Goal: Task Accomplishment & Management: Manage account settings

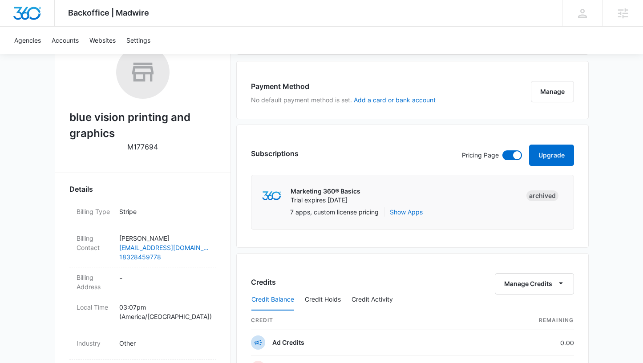
scroll to position [153, 0]
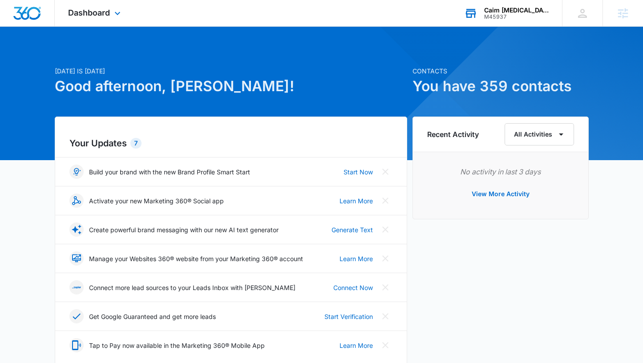
click at [513, 18] on div "M45937" at bounding box center [516, 17] width 65 height 6
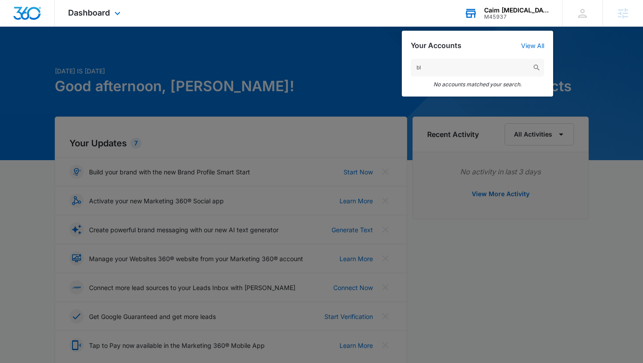
type input "b"
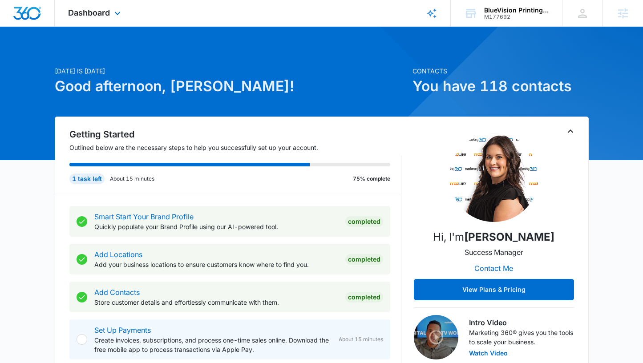
click at [95, 18] on div "Dashboard Apps Reputation Websites Forms CRM Email Social Shop Payments POS Con…" at bounding box center [95, 13] width 81 height 26
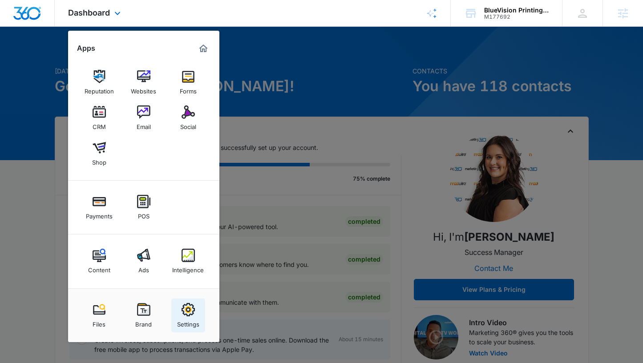
click at [197, 315] on link "Settings" at bounding box center [188, 316] width 34 height 34
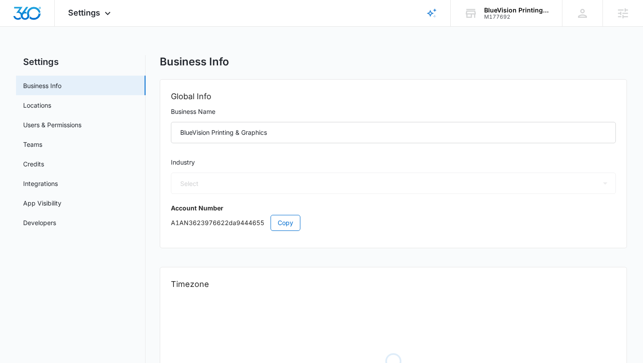
select select "52"
select select "US"
select select "America/Chicago"
click at [106, 12] on icon at bounding box center [107, 15] width 11 height 11
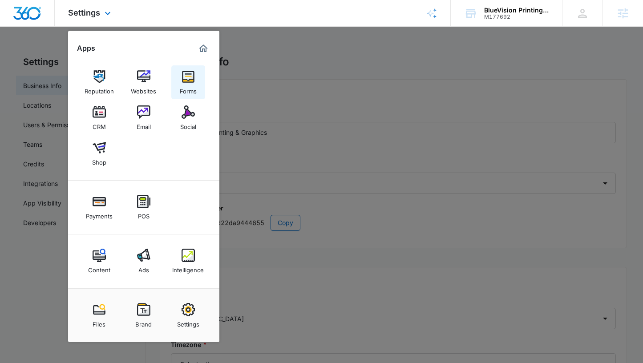
click at [187, 81] on img at bounding box center [188, 76] width 13 height 13
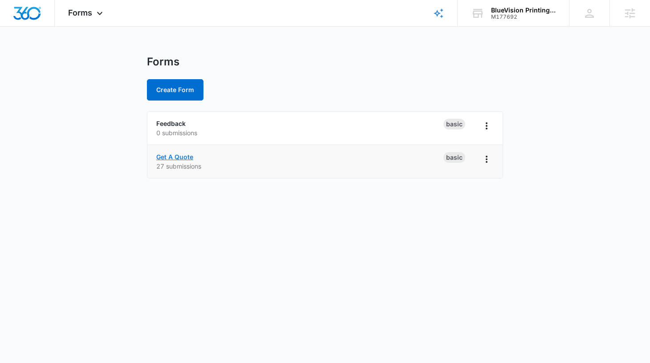
click at [187, 156] on link "Get A Quote" at bounding box center [174, 157] width 37 height 8
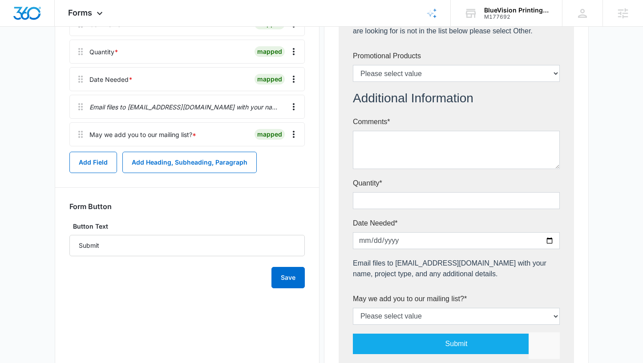
scroll to position [531, 0]
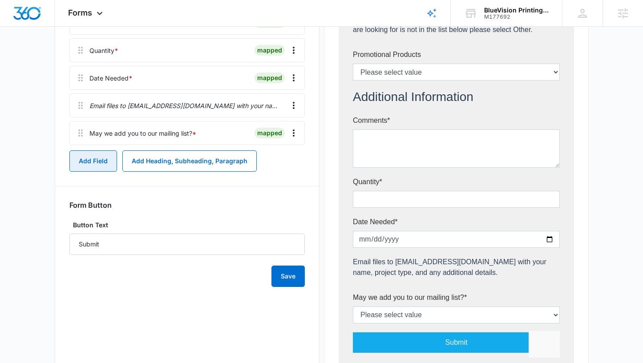
click at [98, 164] on button "Add Field" at bounding box center [93, 160] width 48 height 21
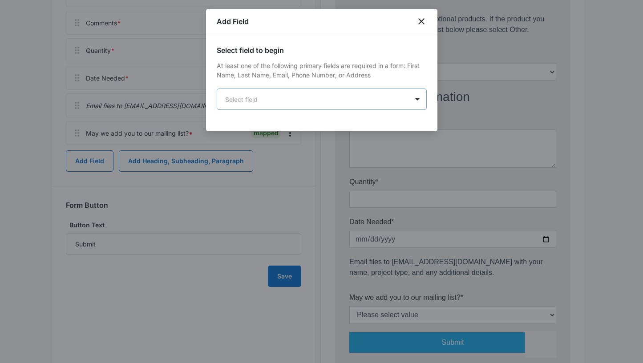
scroll to position [0, 0]
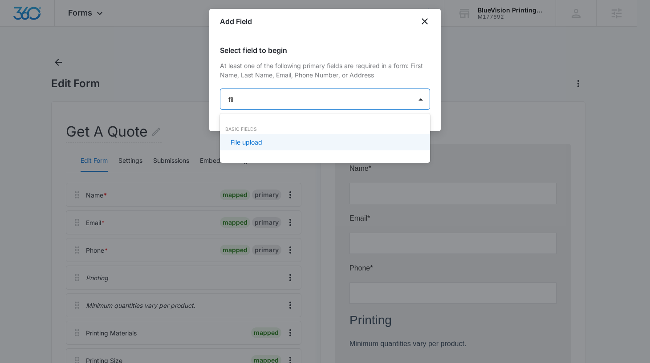
type input "file"
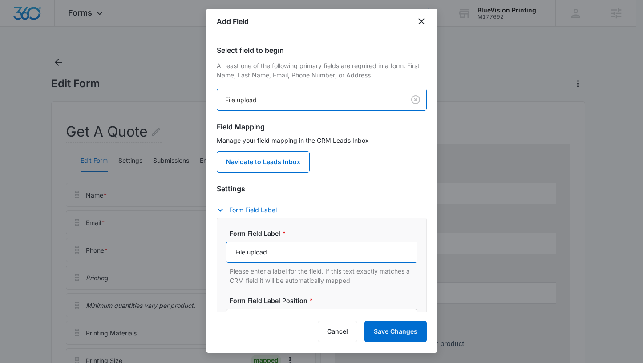
click at [305, 248] on input "File upload" at bounding box center [321, 252] width 191 height 21
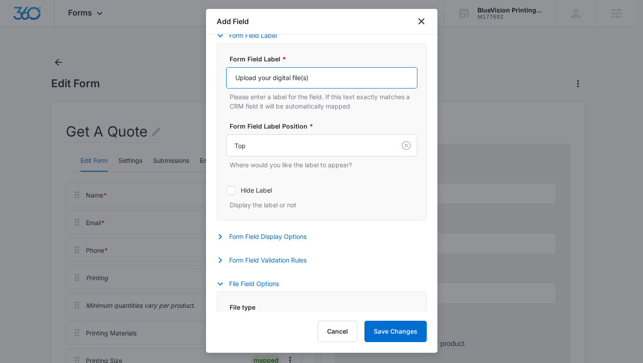
scroll to position [175, 0]
type input "Upload your digital file(s)"
click at [284, 236] on button "Form Field Display Options" at bounding box center [266, 236] width 99 height 11
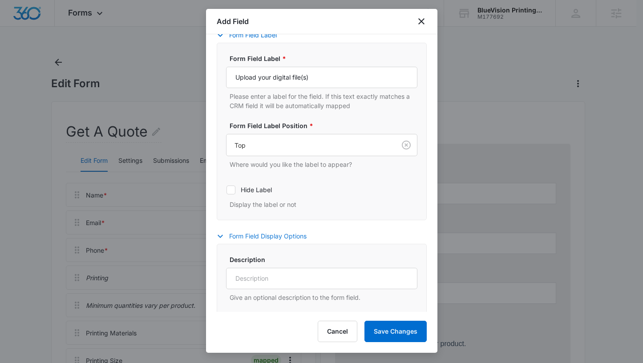
scroll to position [287, 0]
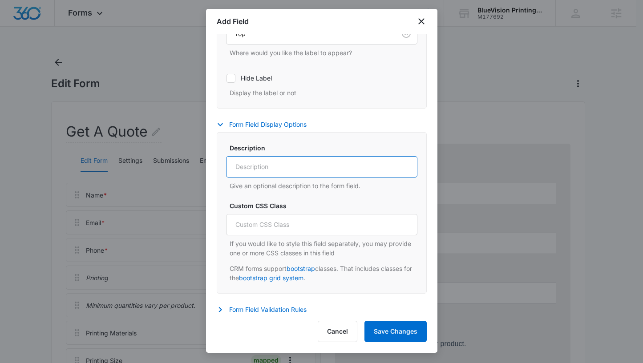
click at [278, 172] on input "Description" at bounding box center [321, 166] width 191 height 21
click at [301, 125] on button "Form Field Display Options" at bounding box center [266, 124] width 99 height 11
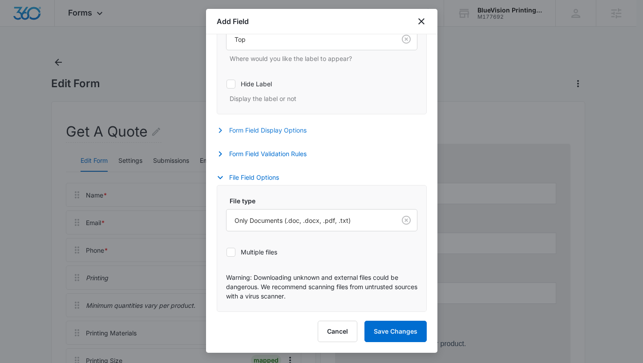
scroll to position [282, 0]
click at [276, 130] on button "Form Field Display Options" at bounding box center [266, 130] width 99 height 11
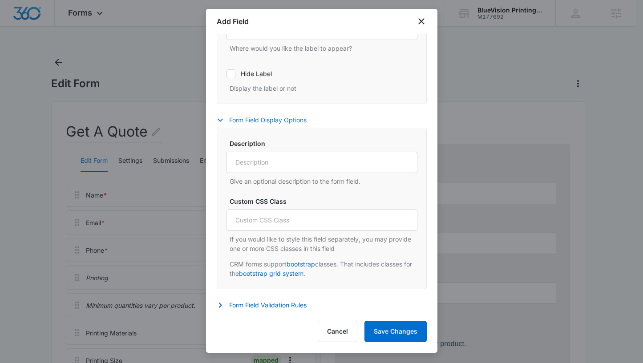
scroll to position [297, 0]
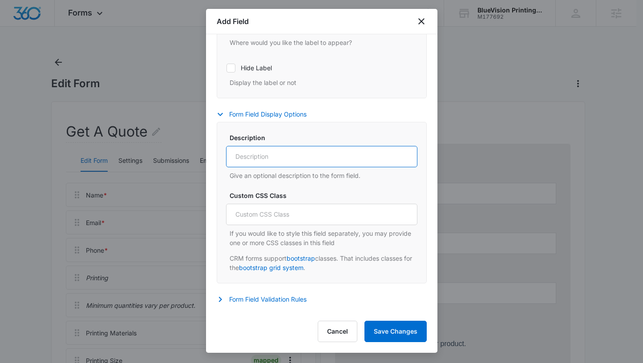
click at [280, 157] on input "Description" at bounding box center [321, 156] width 191 height 21
type input "W"
drag, startPoint x: 297, startPoint y: 158, endPoint x: 235, endPoint y: 158, distance: 62.3
click at [235, 158] on input "You can submit up to 10MB" at bounding box center [321, 156] width 191 height 21
drag, startPoint x: 333, startPoint y: 155, endPoint x: 313, endPoint y: 155, distance: 19.6
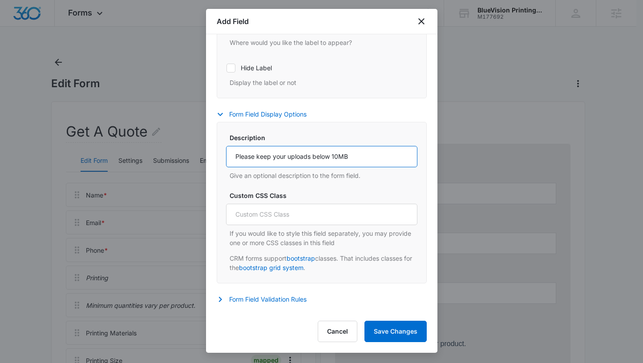
click at [313, 155] on input "Please keep your uploads below 10MB" at bounding box center [321, 156] width 191 height 21
click at [360, 154] on input "Please keep your uploads 10MB" at bounding box center [321, 156] width 191 height 21
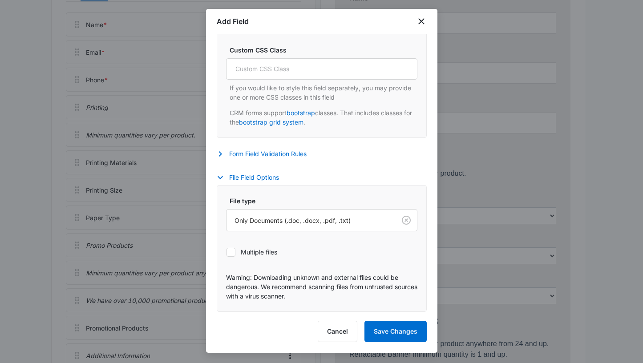
scroll to position [215, 0]
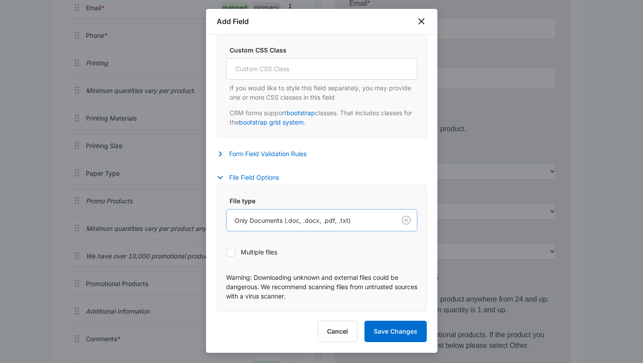
type input "Please keep your uploads 10MB or less"
click at [343, 220] on div at bounding box center [310, 220] width 150 height 11
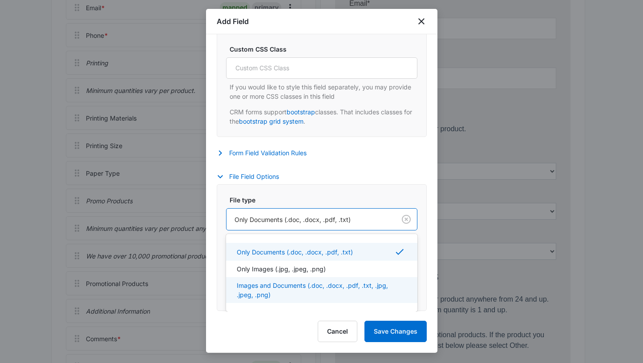
click at [317, 291] on p "Images and Documents (.doc, .docx, .pdf, .txt, .jpg, .jpeg, .png)" at bounding box center [321, 290] width 168 height 19
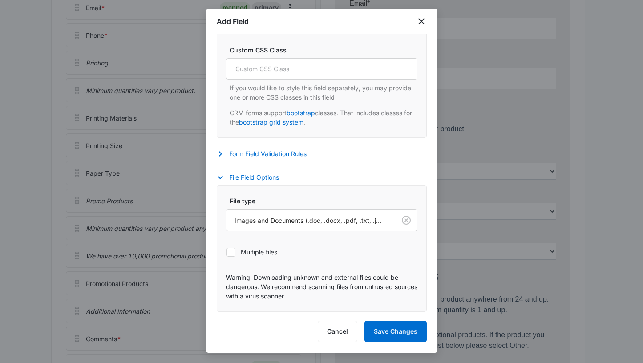
click at [276, 254] on label "Multiple files" at bounding box center [321, 252] width 191 height 9
click at [227, 252] on input "Multiple files" at bounding box center [226, 252] width 0 height 0
checkbox input "true"
click at [386, 336] on button "Save Changes" at bounding box center [396, 331] width 62 height 21
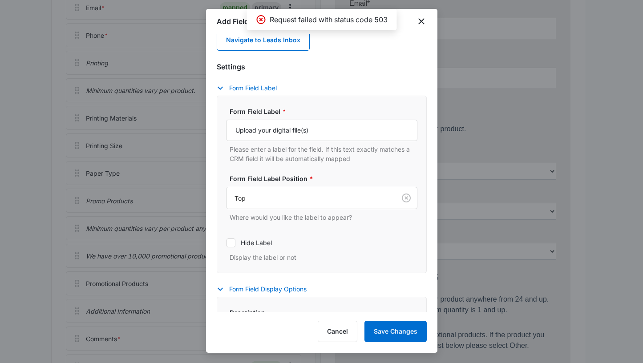
scroll to position [0, 0]
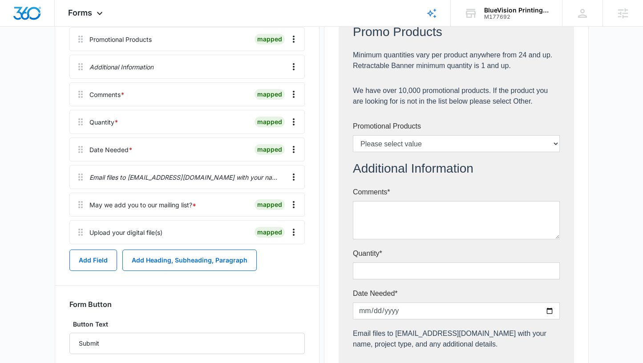
scroll to position [452, 0]
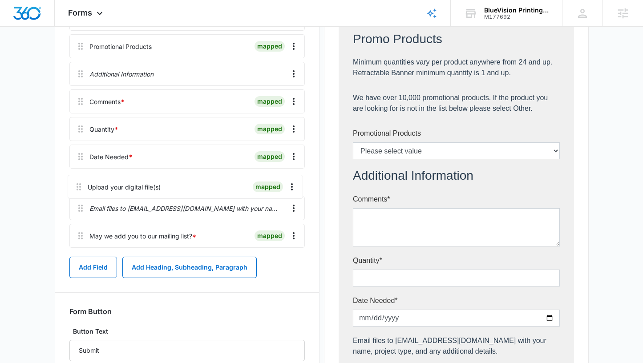
drag, startPoint x: 78, startPoint y: 241, endPoint x: 76, endPoint y: 183, distance: 58.3
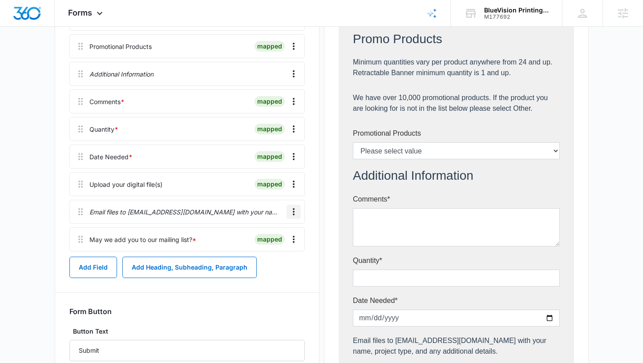
click at [294, 213] on icon "Overflow Menu" at bounding box center [293, 212] width 11 height 11
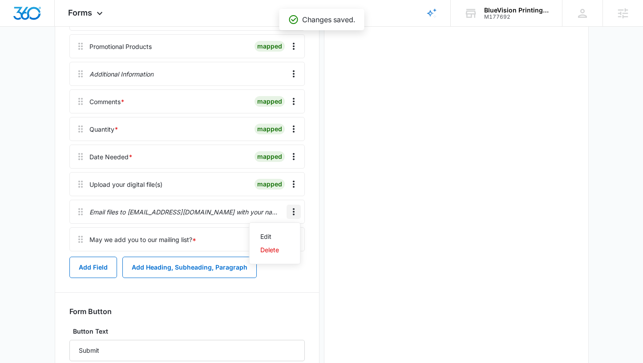
scroll to position [0, 0]
click at [276, 232] on button "Edit" at bounding box center [275, 236] width 51 height 13
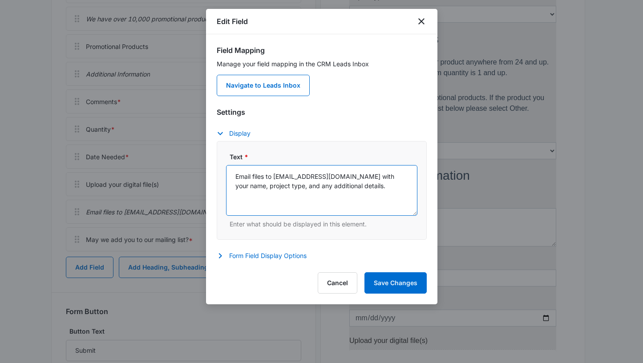
click at [253, 175] on textarea "Email files to bluevision@comcast.net with your name, project type, and any add…" at bounding box center [321, 190] width 191 height 51
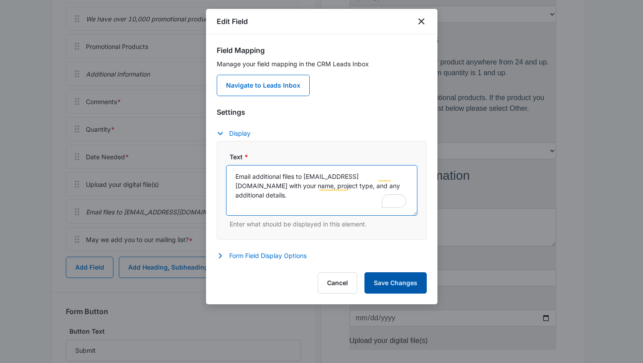
type textarea "Email additional files to bluevision@comcast.net with your name, project type, …"
click at [401, 286] on button "Save Changes" at bounding box center [396, 282] width 62 height 21
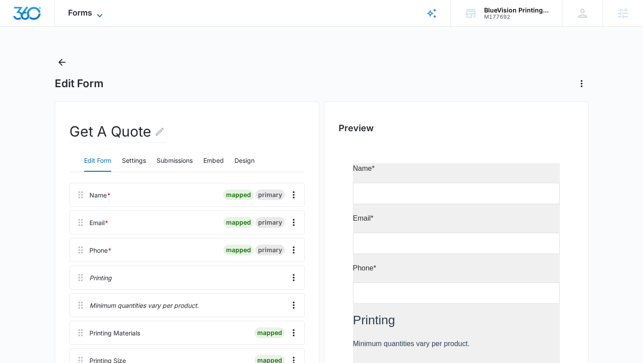
click at [86, 15] on span "Forms" at bounding box center [80, 12] width 24 height 9
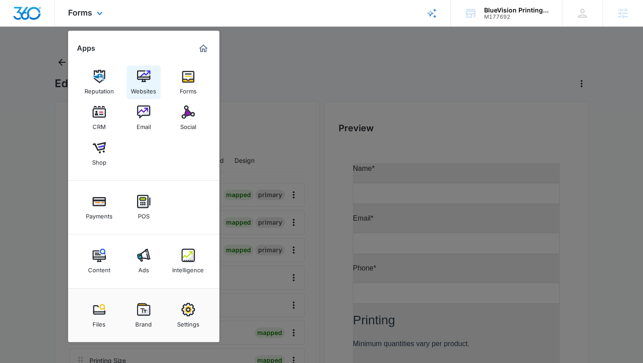
click at [147, 75] on img at bounding box center [143, 76] width 13 height 13
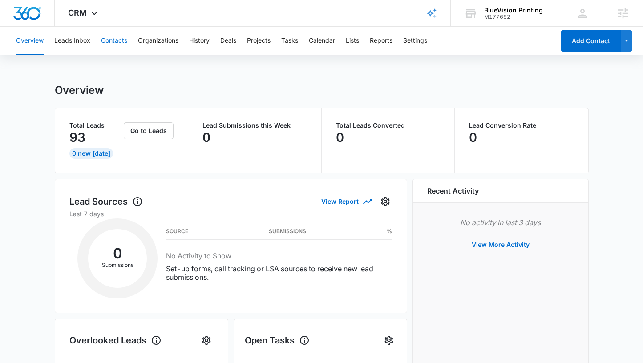
click at [107, 44] on button "Contacts" at bounding box center [114, 41] width 26 height 28
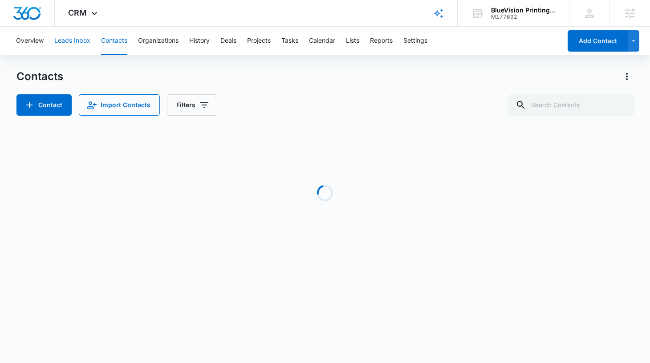
click at [81, 41] on button "Leads Inbox" at bounding box center [72, 41] width 36 height 28
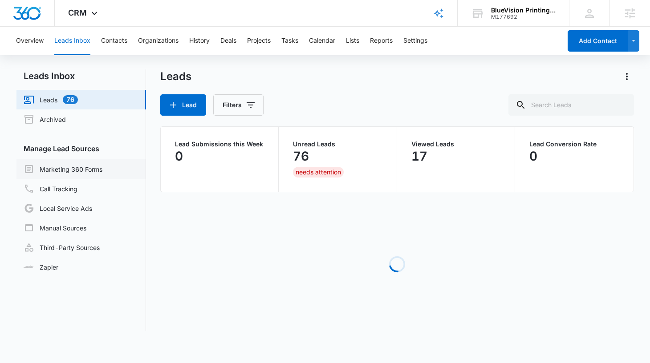
click at [94, 173] on link "Marketing 360 Forms" at bounding box center [63, 169] width 79 height 11
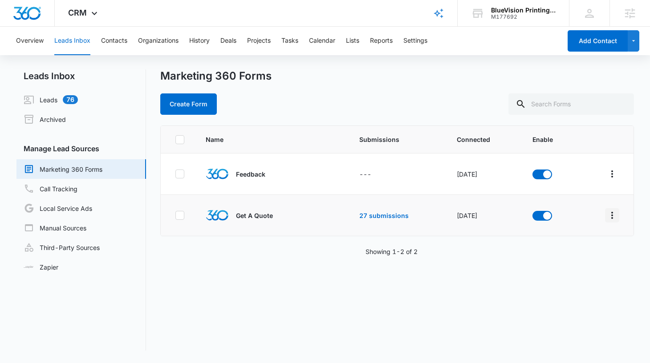
click at [607, 216] on icon "Overflow Menu" at bounding box center [612, 215] width 11 height 11
click at [581, 265] on div "Field Mapping" at bounding box center [565, 267] width 50 height 6
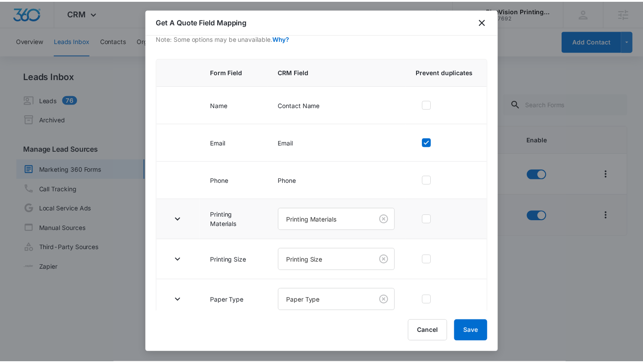
scroll to position [320, 0]
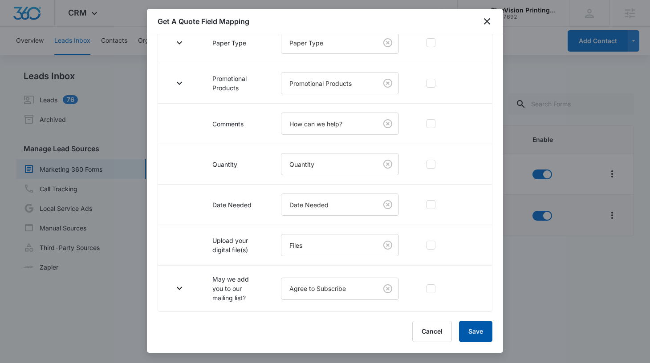
click at [481, 330] on button "Save" at bounding box center [475, 331] width 33 height 21
click at [491, 21] on icon "close" at bounding box center [487, 21] width 11 height 11
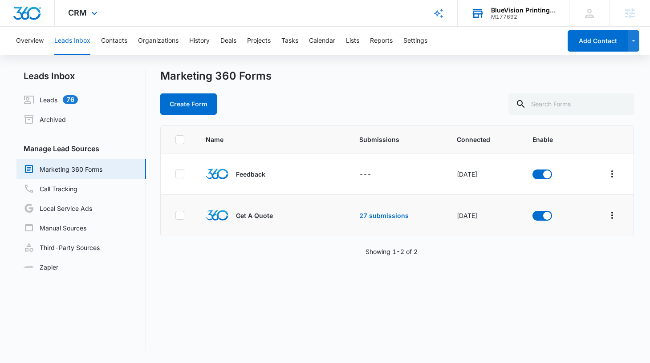
click at [510, 15] on div "M177692" at bounding box center [523, 17] width 65 height 6
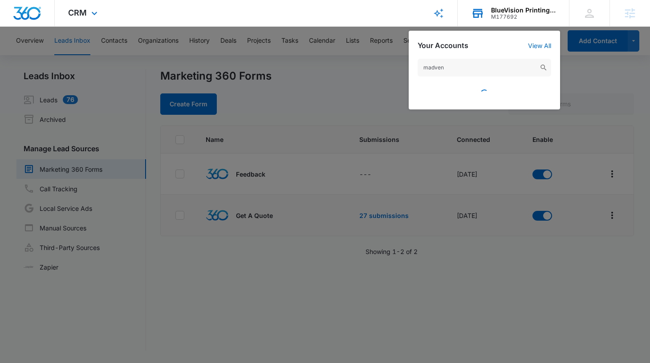
type input "madvent"
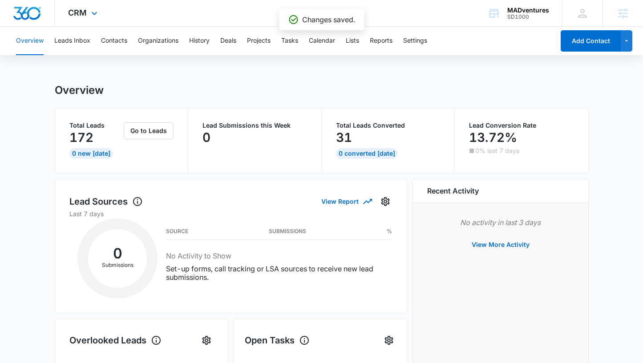
click at [86, 12] on div "CRM Apps Reputation Websites Forms CRM Email Social Shop Payments POS Content A…" at bounding box center [84, 13] width 58 height 26
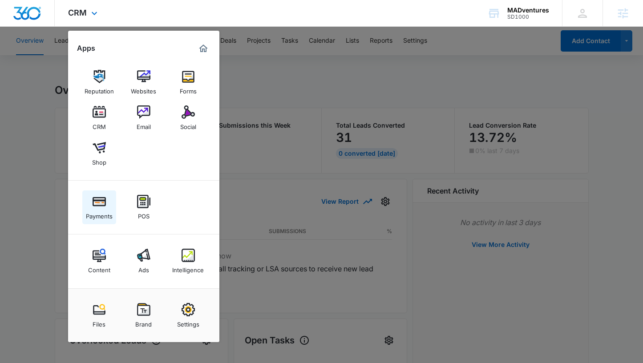
click at [102, 214] on div "Payments" at bounding box center [99, 214] width 27 height 12
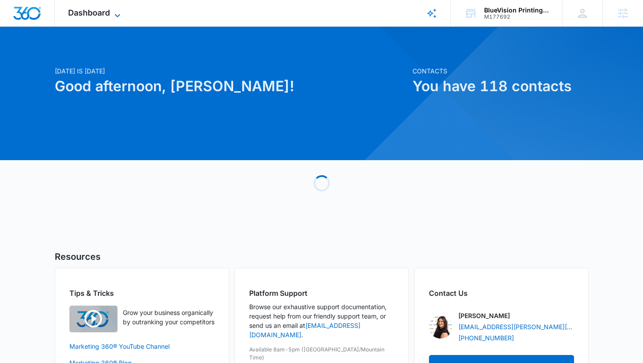
click at [93, 12] on span "Dashboard" at bounding box center [89, 12] width 42 height 9
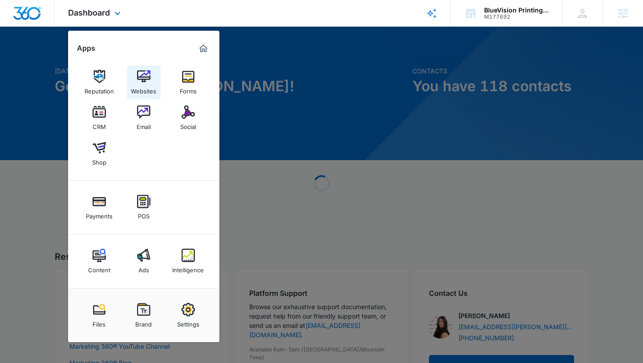
click at [148, 79] on img at bounding box center [143, 76] width 13 height 13
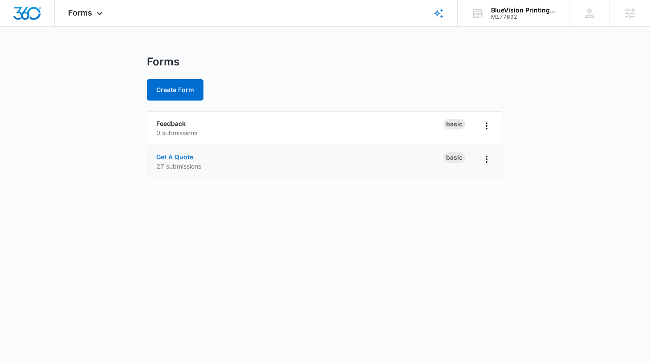
click at [177, 158] on link "Get A Quote" at bounding box center [174, 157] width 37 height 8
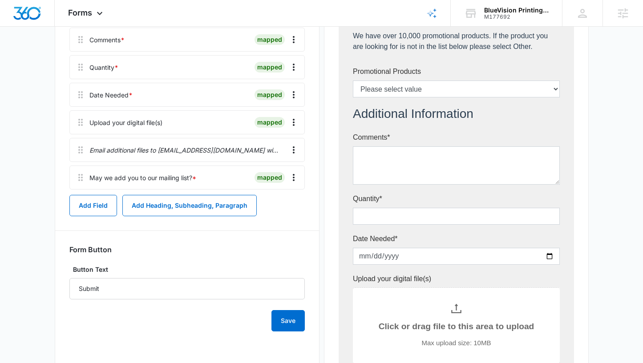
scroll to position [441, 0]
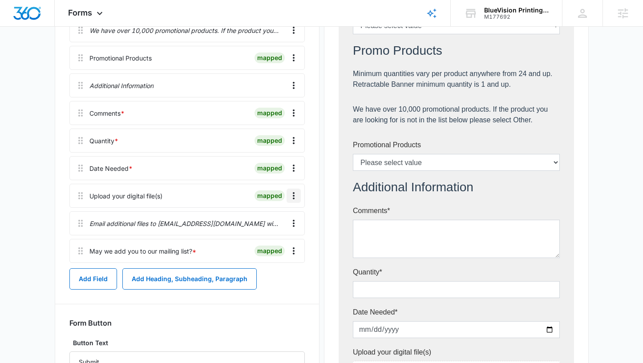
click at [292, 194] on icon "Overflow Menu" at bounding box center [293, 196] width 11 height 11
click at [288, 215] on button "Edit" at bounding box center [275, 220] width 51 height 13
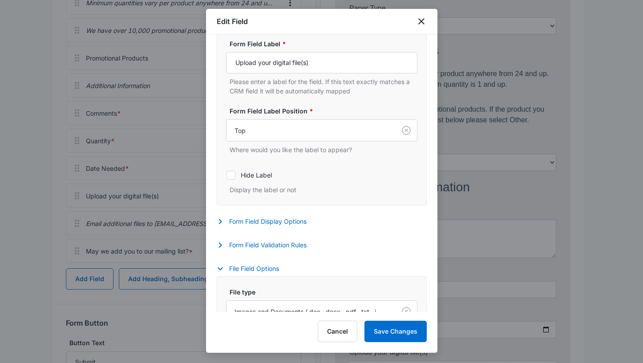
scroll to position [205, 0]
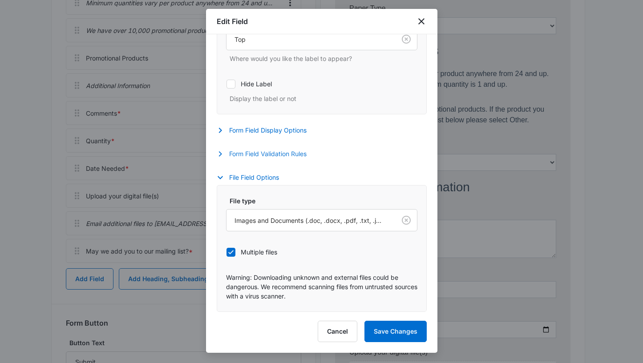
click at [272, 154] on button "Form Field Validation Rules" at bounding box center [266, 154] width 99 height 11
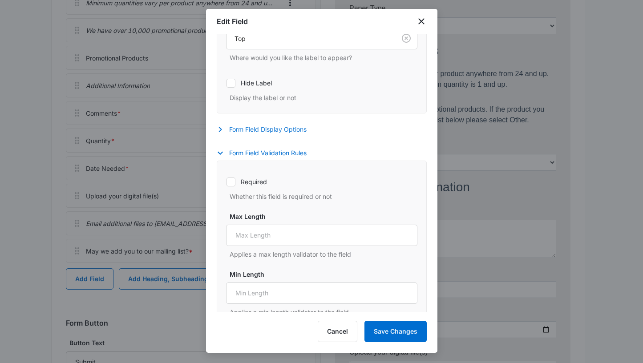
click at [269, 126] on button "Form Field Display Options" at bounding box center [266, 129] width 99 height 11
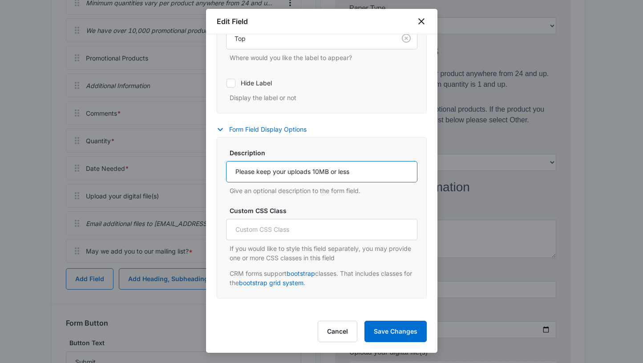
click at [273, 167] on input "Please keep your uploads 10MB or less" at bounding box center [321, 171] width 191 height 21
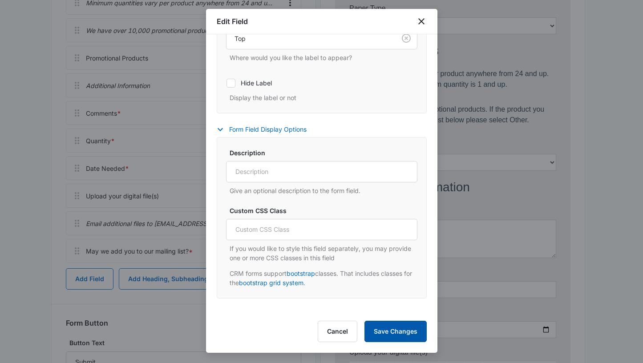
click at [391, 338] on button "Save Changes" at bounding box center [396, 331] width 62 height 21
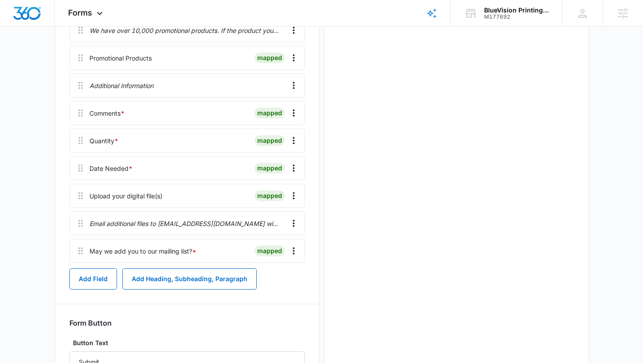
scroll to position [0, 0]
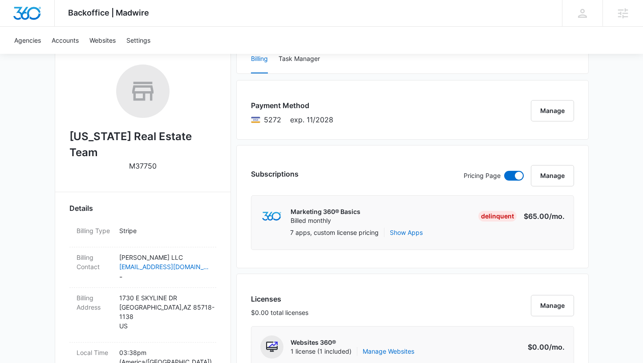
scroll to position [134, 0]
click at [136, 259] on dd "Marcus Adam LLC marcusadamllc@gmail.com -" at bounding box center [164, 266] width 90 height 29
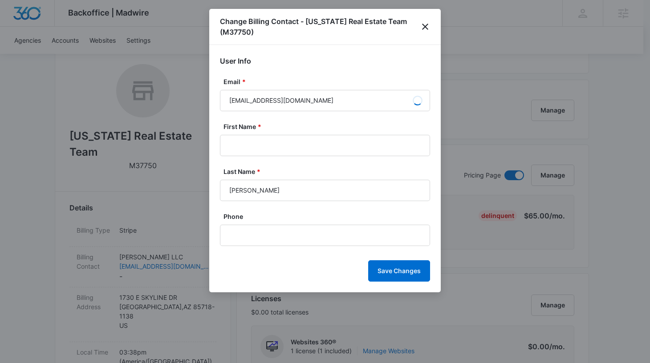
type input "Marcus Adam"
type input "Hinojosa"
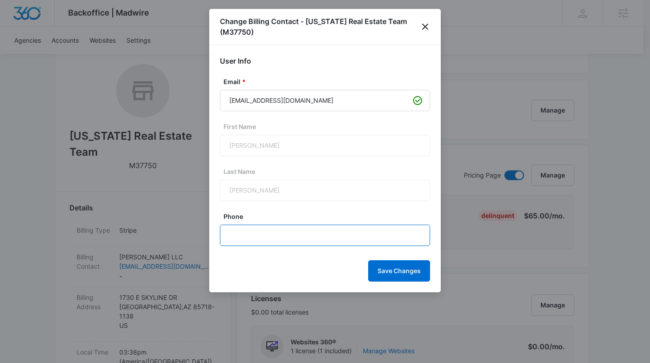
click at [268, 229] on input "Phone" at bounding box center [325, 235] width 210 height 21
paste input "(520) 664-5818"
type input "(520) 664-5818"
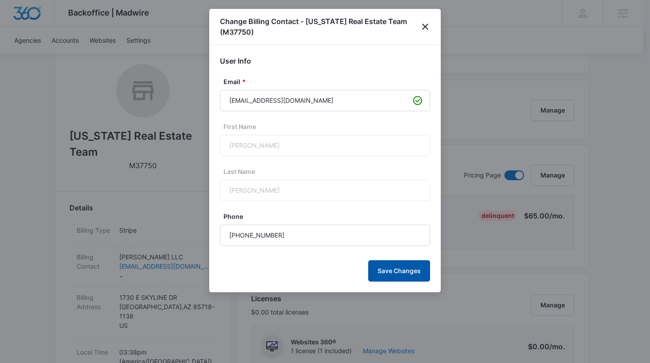
click at [390, 272] on button "Save Changes" at bounding box center [399, 270] width 62 height 21
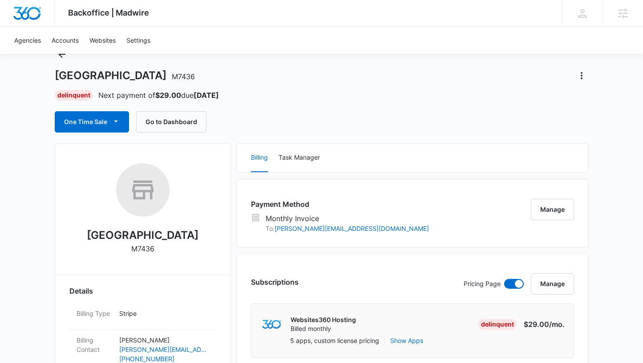
scroll to position [142, 0]
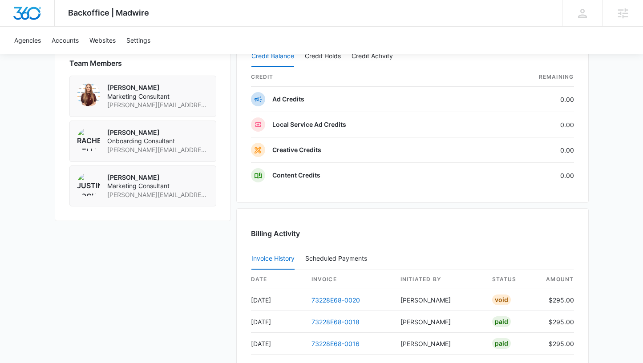
scroll to position [817, 0]
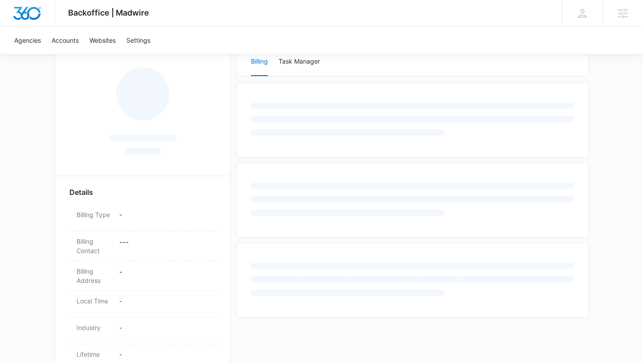
scroll to position [177, 0]
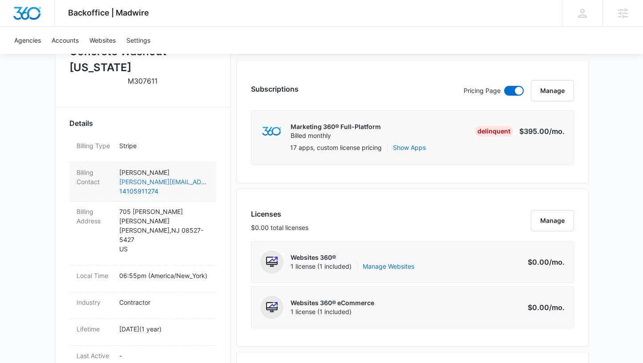
scroll to position [219, 0]
